Goal: Find specific page/section: Find specific page/section

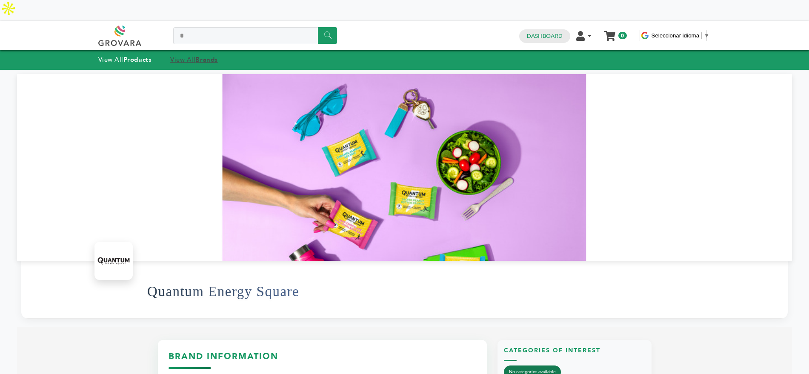
type input "*"
click at [200, 55] on strong "Brands" at bounding box center [206, 59] width 22 height 9
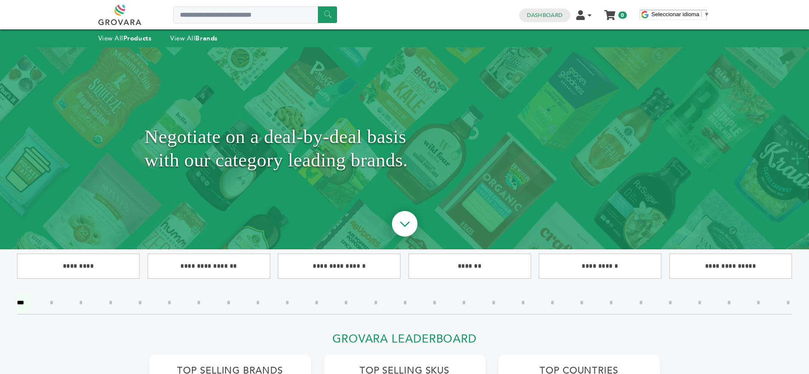
click at [584, 303] on input"] "*" at bounding box center [582, 303] width 16 height 18
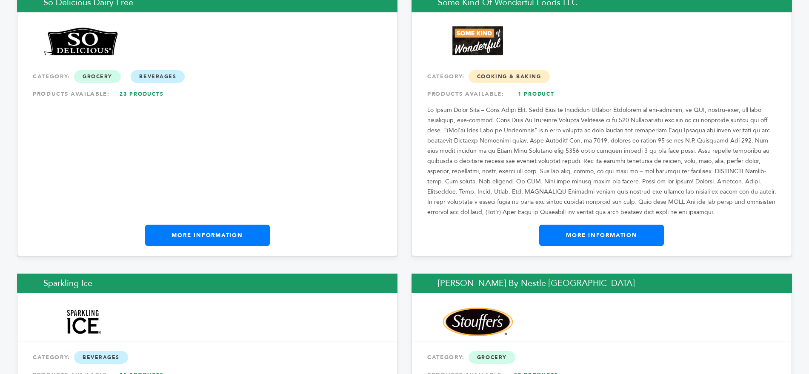
scroll to position [1842, 0]
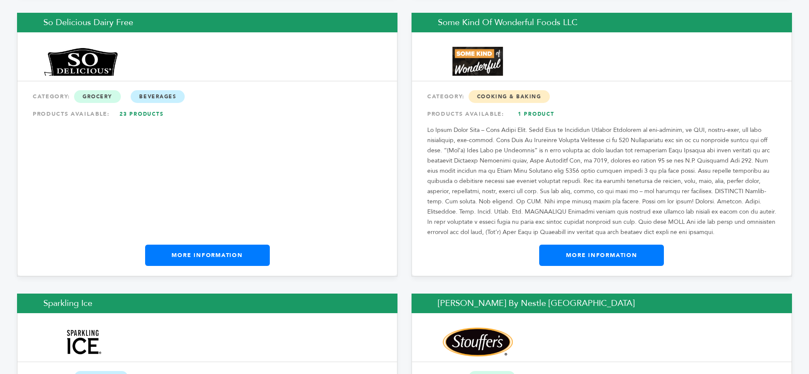
click at [149, 106] on link "23 Products" at bounding box center [142, 113] width 60 height 15
